Goal: Check status: Check status

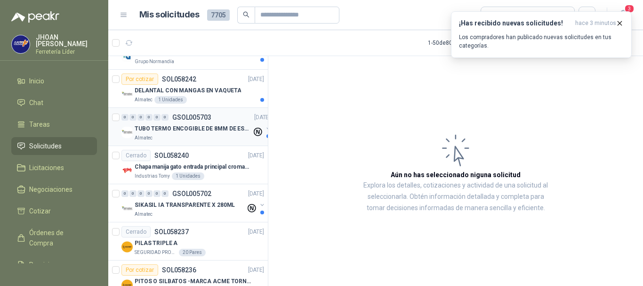
scroll to position [94, 0]
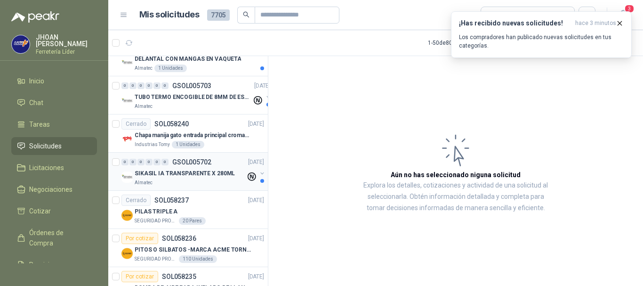
click at [206, 174] on p "SIKASIL IA TRANSPARENTE X 280ML" at bounding box center [185, 173] width 100 height 9
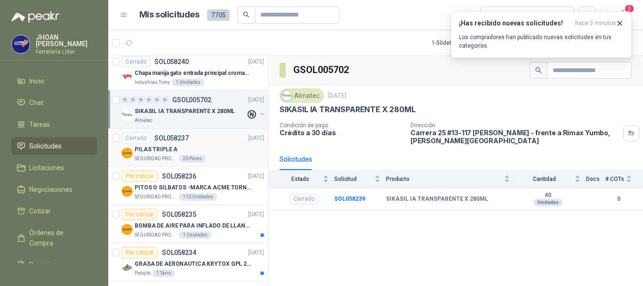
scroll to position [157, 0]
click at [158, 160] on p "SEGURIDAD PROVISER LTDA" at bounding box center [156, 159] width 42 height 8
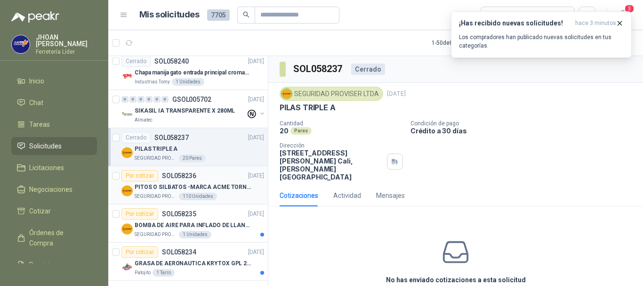
click at [140, 175] on div "Por cotizar" at bounding box center [140, 175] width 37 height 11
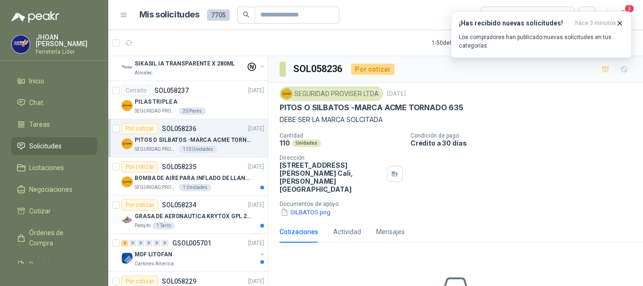
scroll to position [188, 0]
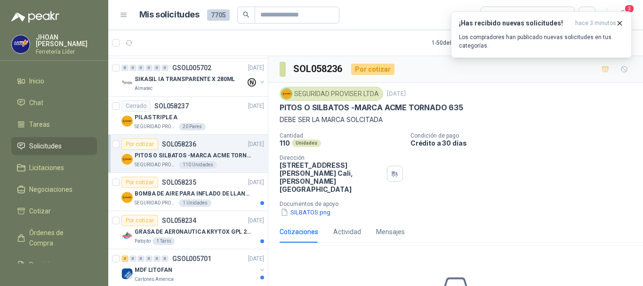
click at [138, 142] on div "Por cotizar" at bounding box center [140, 143] width 37 height 11
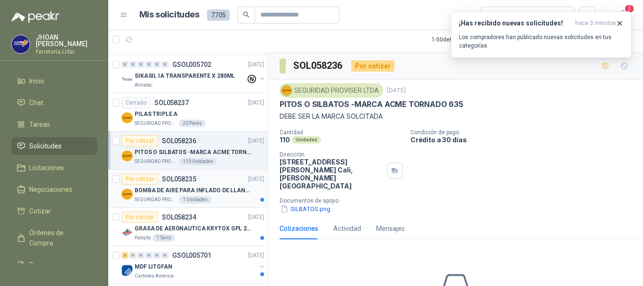
click at [144, 175] on div "Por cotizar" at bounding box center [140, 178] width 37 height 11
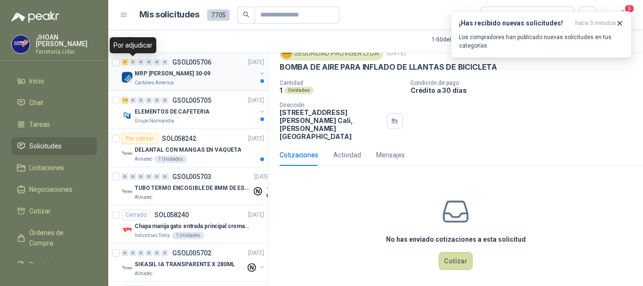
click at [134, 62] on div "0" at bounding box center [133, 62] width 7 height 7
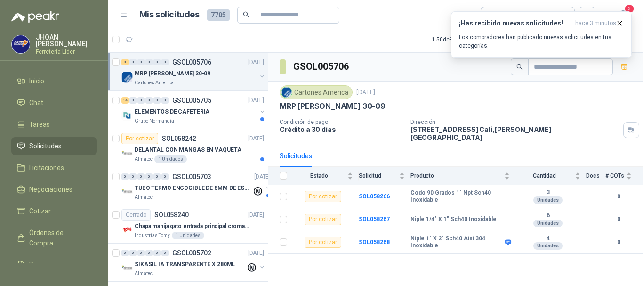
click at [127, 61] on div "3" at bounding box center [125, 62] width 7 height 7
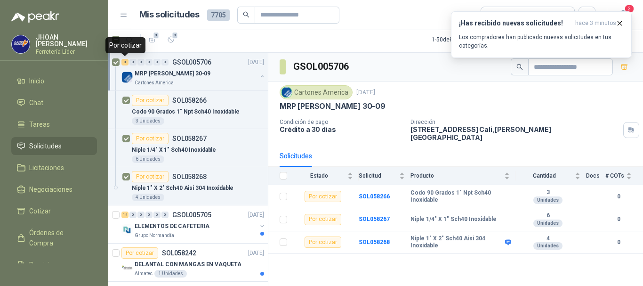
click at [126, 61] on div "3" at bounding box center [125, 62] width 7 height 7
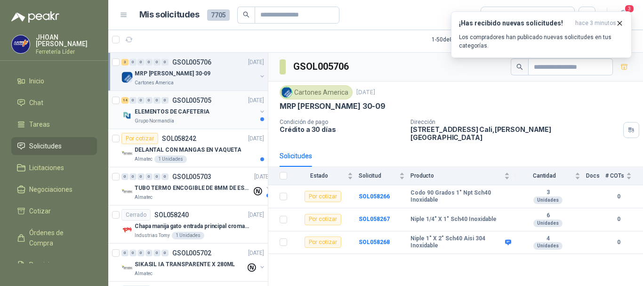
click at [183, 118] on div "Grupo Normandía" at bounding box center [196, 121] width 122 height 8
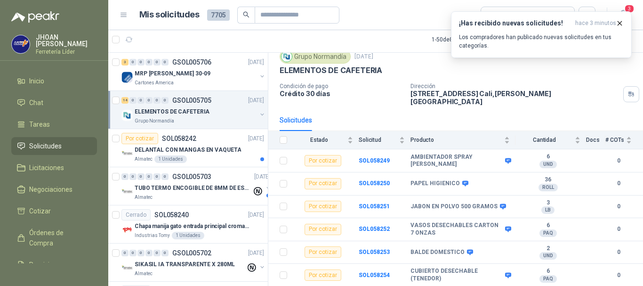
scroll to position [25, 0]
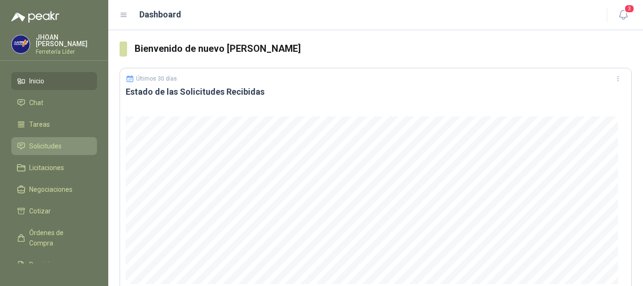
click at [65, 146] on li "Solicitudes" at bounding box center [54, 146] width 74 height 10
